Goal: Information Seeking & Learning: Learn about a topic

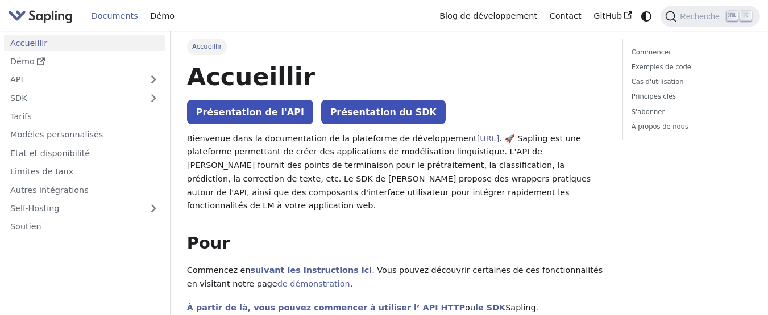
click at [52, 43] on link "Accueillir" at bounding box center [84, 43] width 161 height 16
click at [119, 15] on font "Documents" at bounding box center [114, 15] width 47 height 9
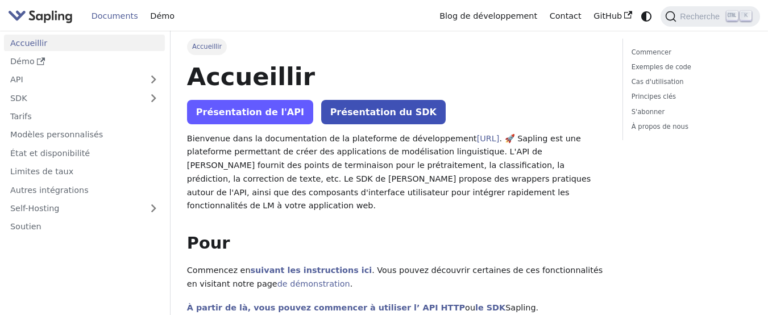
click at [225, 110] on font "Présentation de l'API" at bounding box center [250, 112] width 108 height 11
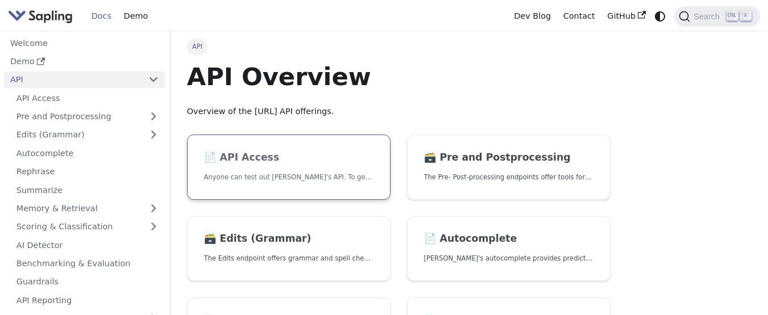
click at [255, 173] on p "Anyone can test out [PERSON_NAME]'s API. To get started with the API, simply:" at bounding box center [289, 177] width 170 height 11
